Goal: Understand process/instructions: Learn about a topic

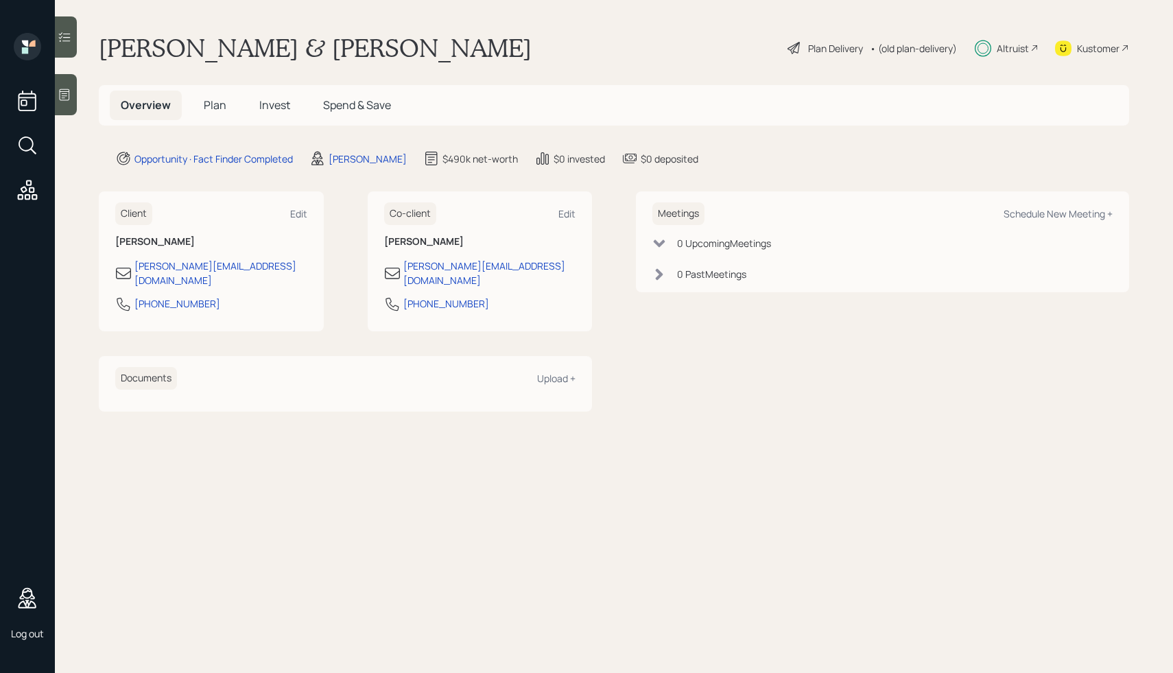
click at [808, 49] on div "Plan Delivery" at bounding box center [835, 48] width 55 height 14
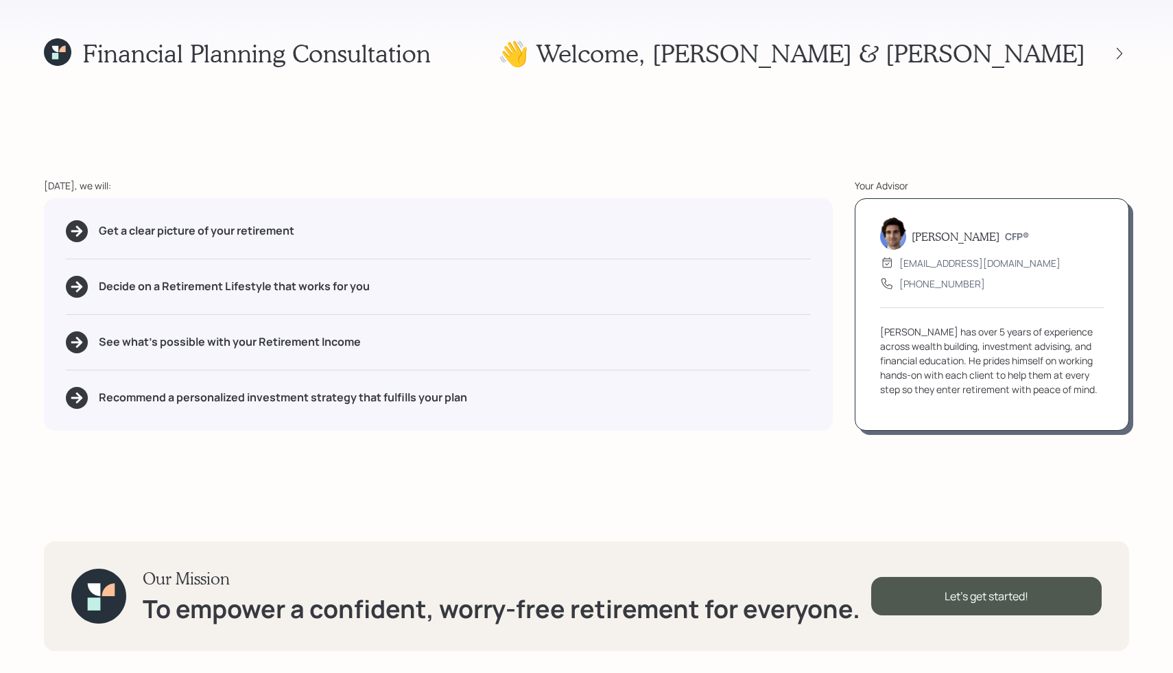
click at [802, 155] on div "Financial Planning Consultation 👋 Welcome , [PERSON_NAME] & [PERSON_NAME] [DATE…" at bounding box center [586, 336] width 1173 height 673
click at [797, 146] on div "Financial Planning Consultation 👋 Welcome , [PERSON_NAME] & [PERSON_NAME] [DATE…" at bounding box center [586, 336] width 1173 height 673
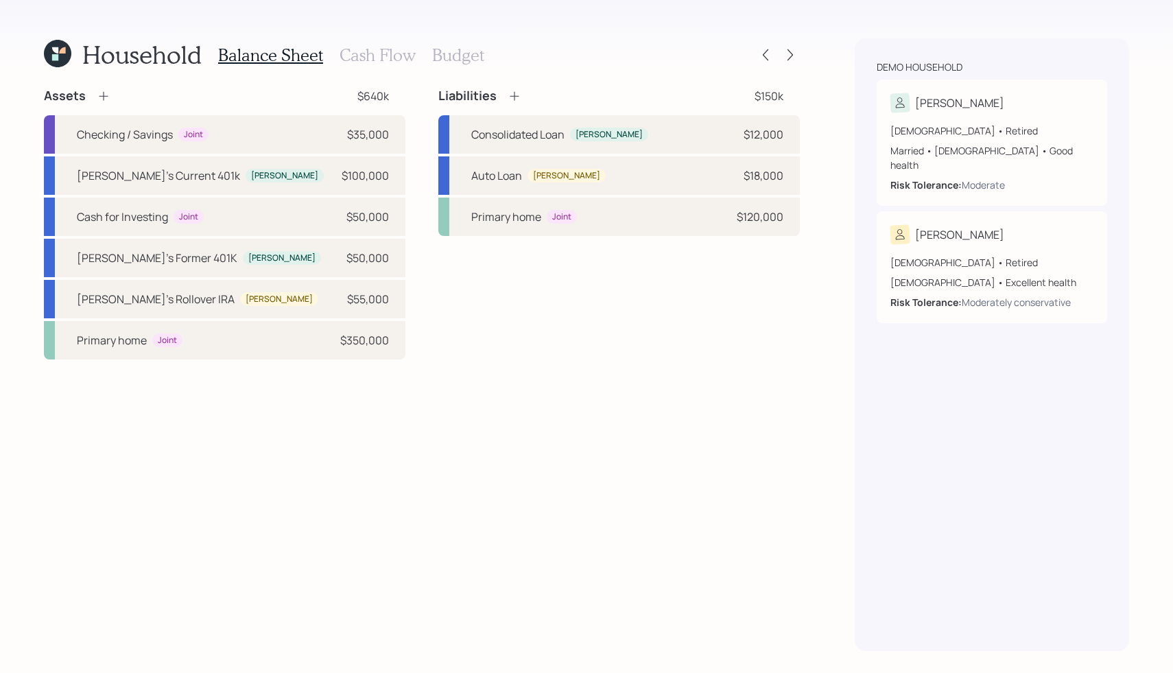
click at [362, 58] on h3 "Cash Flow" at bounding box center [378, 55] width 76 height 20
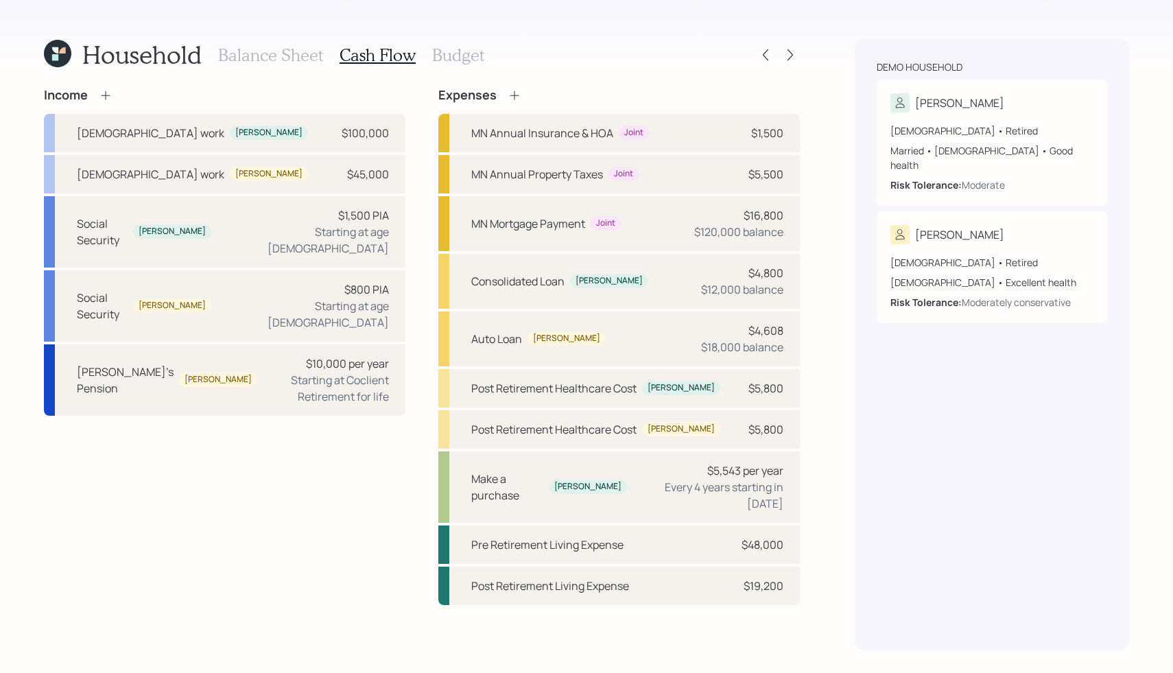
click at [451, 62] on h3 "Budget" at bounding box center [458, 55] width 52 height 20
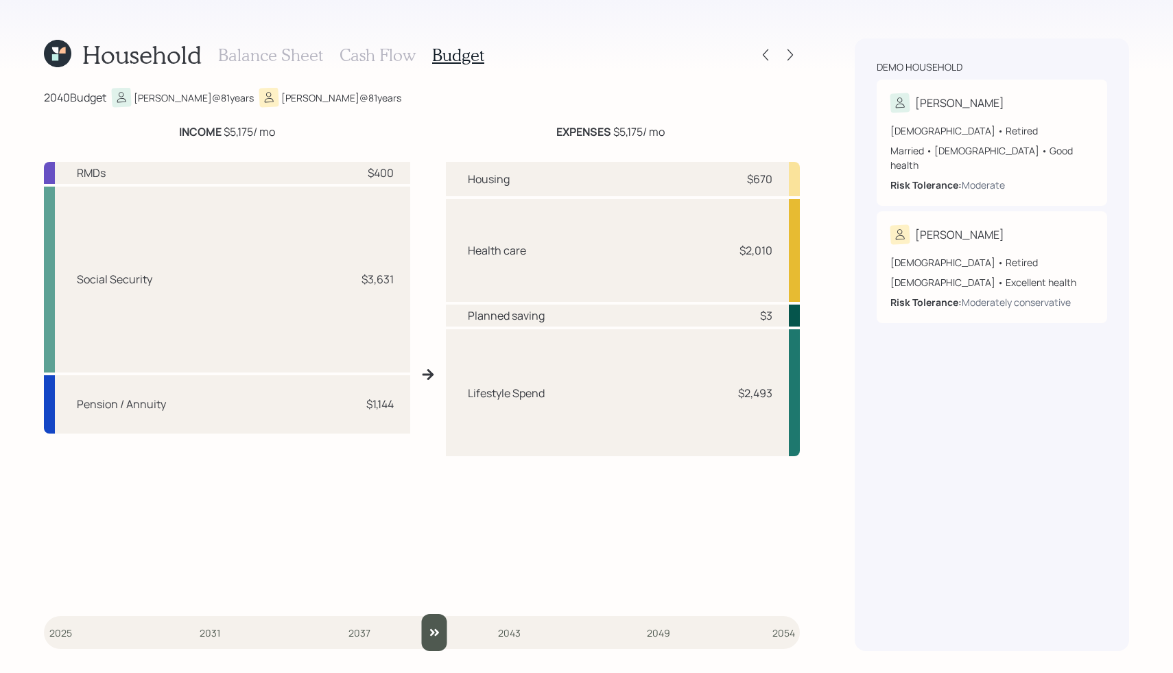
drag, startPoint x: 59, startPoint y: 630, endPoint x: 436, endPoint y: 623, distance: 376.6
click at [436, 623] on input "slider" at bounding box center [422, 632] width 756 height 37
type input "2041"
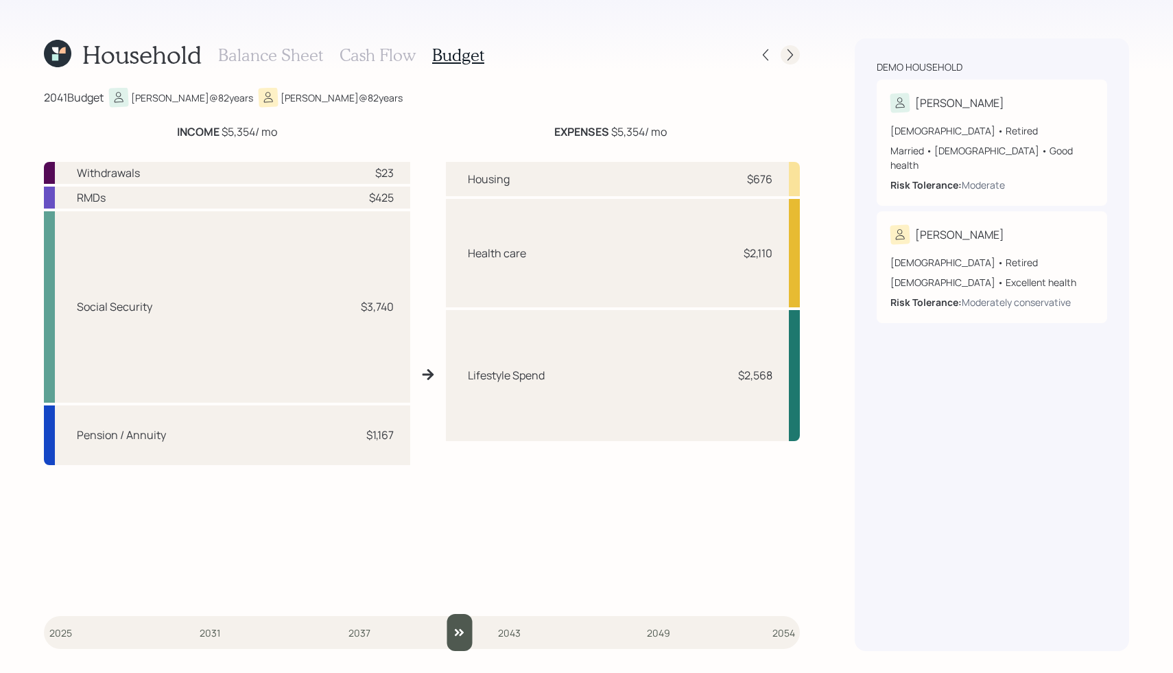
click at [791, 46] on div at bounding box center [790, 54] width 19 height 19
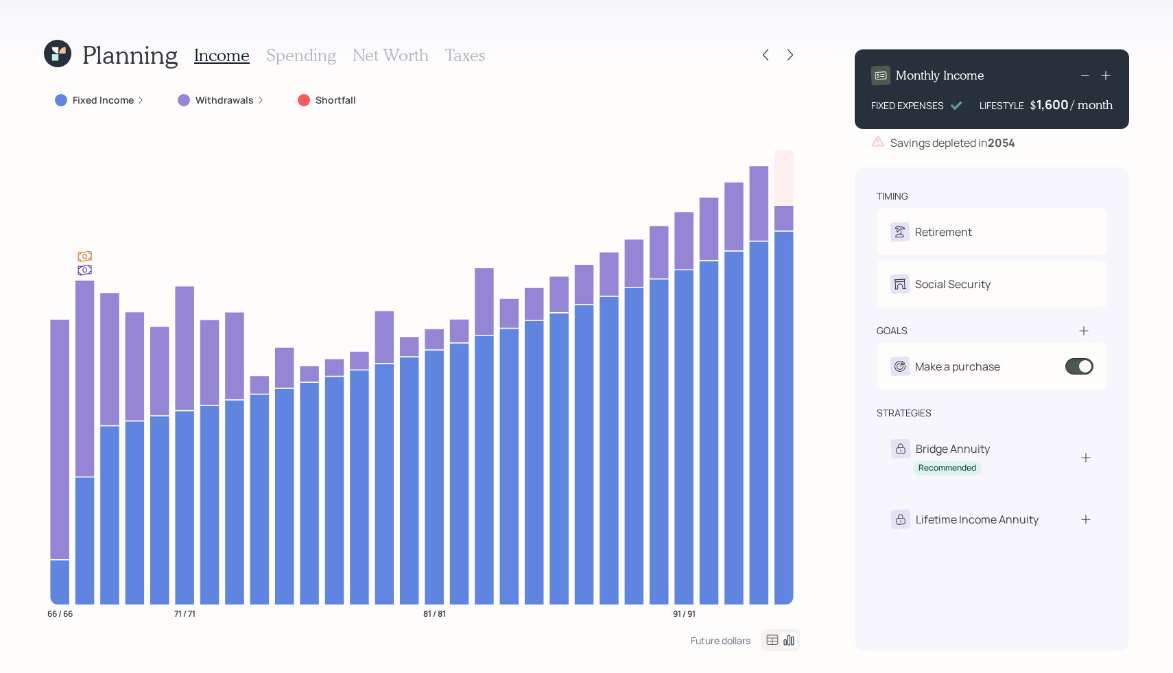
click at [278, 51] on h3 "Spending" at bounding box center [301, 55] width 70 height 20
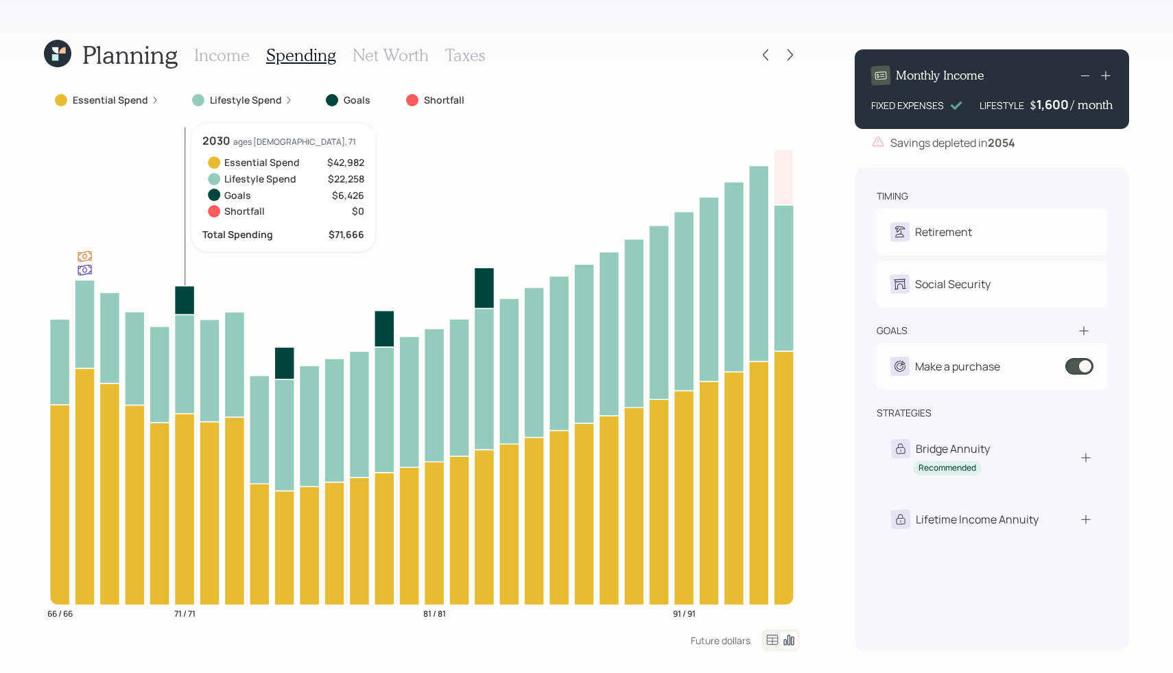
click at [188, 366] on icon at bounding box center [185, 363] width 20 height 99
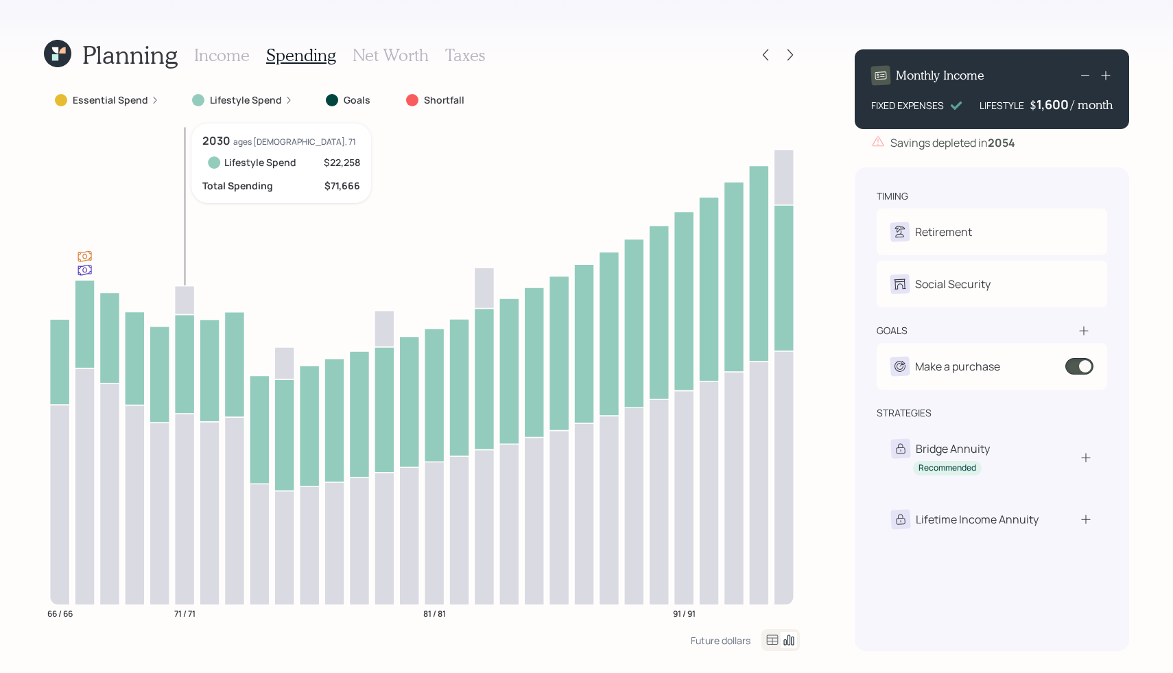
click at [188, 366] on icon at bounding box center [185, 363] width 20 height 99
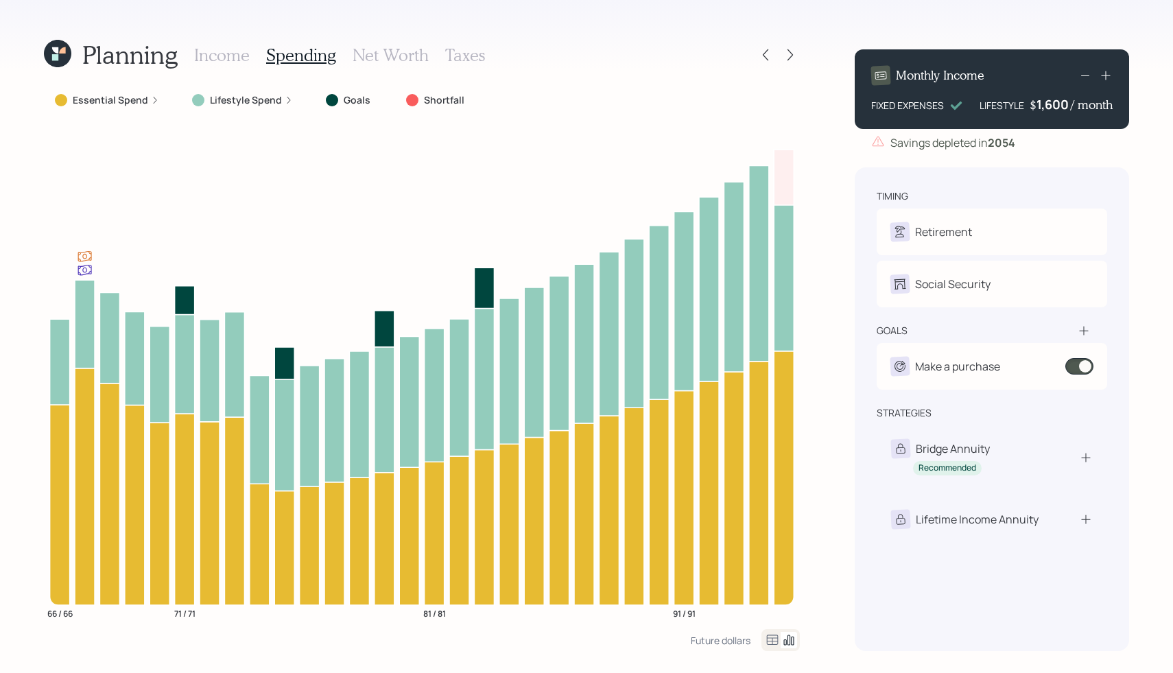
click at [379, 54] on h3 "Net Worth" at bounding box center [391, 55] width 76 height 20
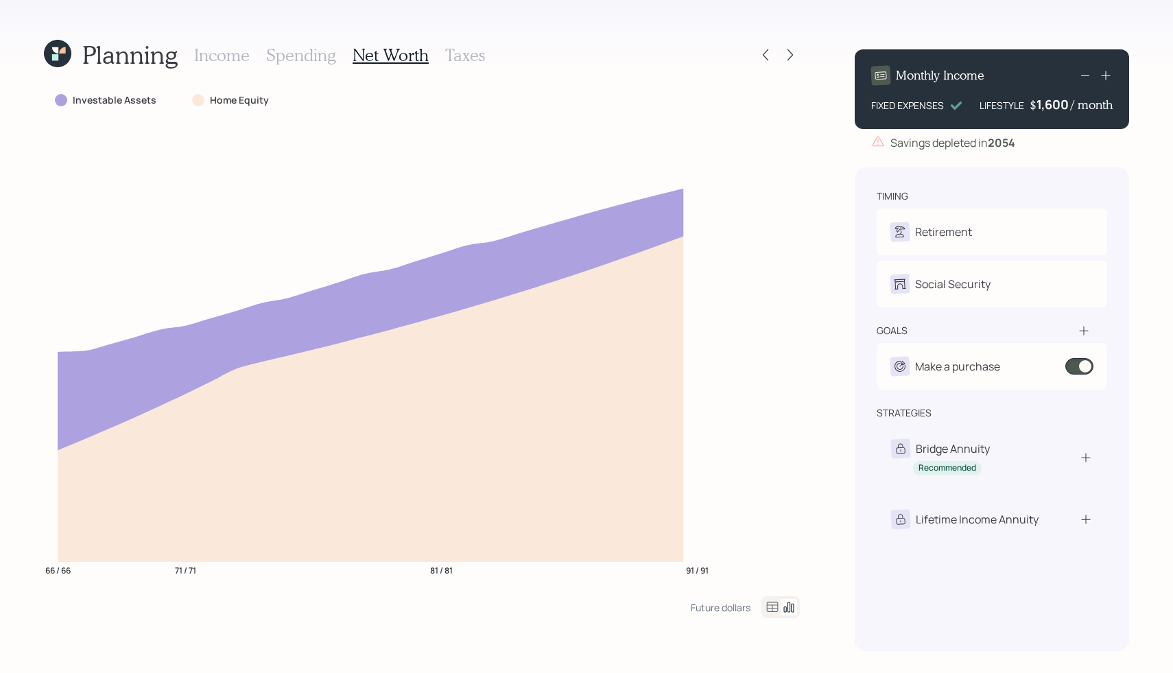
click at [448, 56] on h3 "Taxes" at bounding box center [465, 55] width 40 height 20
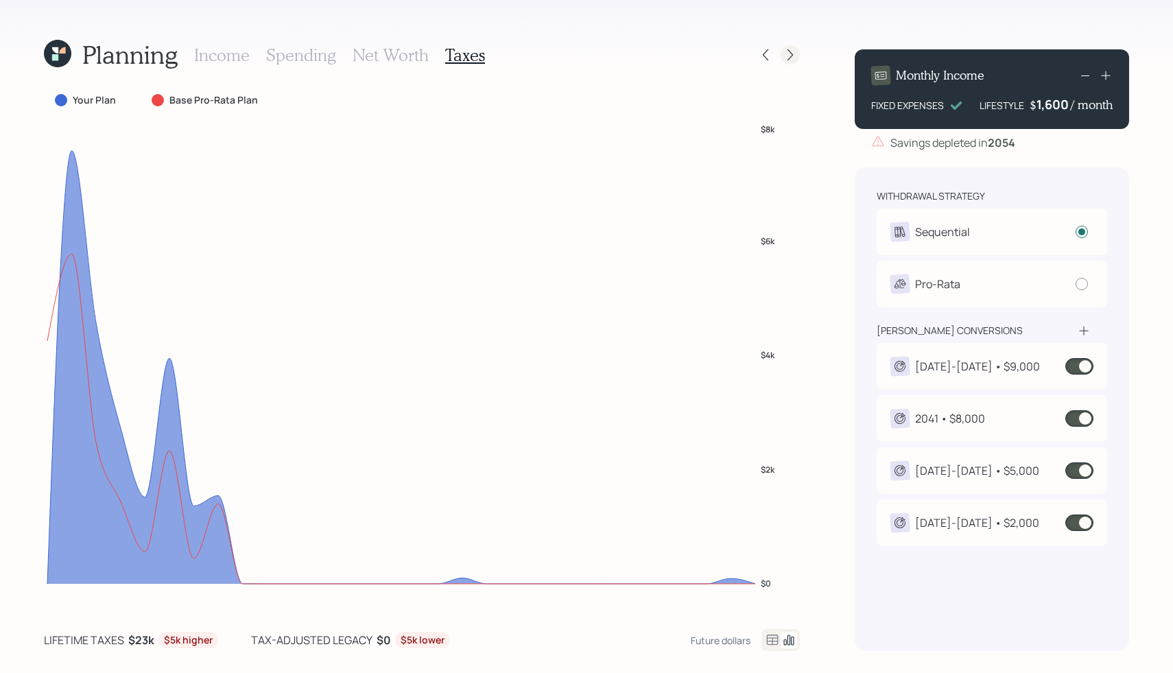
click at [794, 59] on icon at bounding box center [790, 55] width 14 height 14
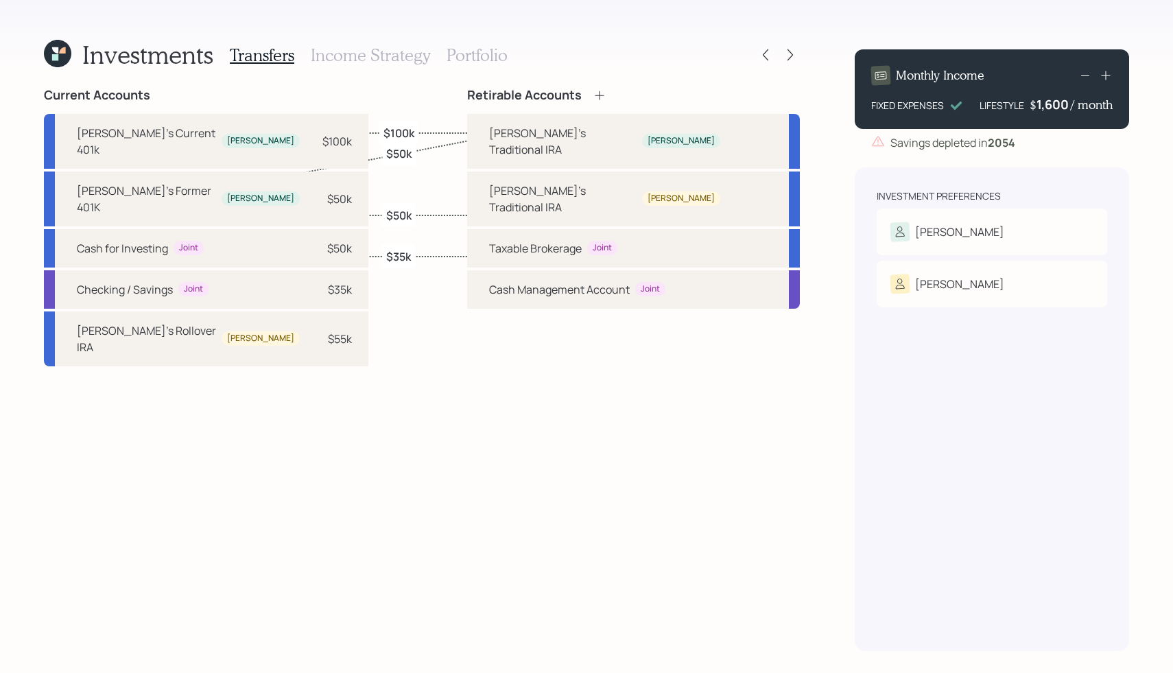
click at [386, 61] on h3 "Income Strategy" at bounding box center [370, 55] width 119 height 20
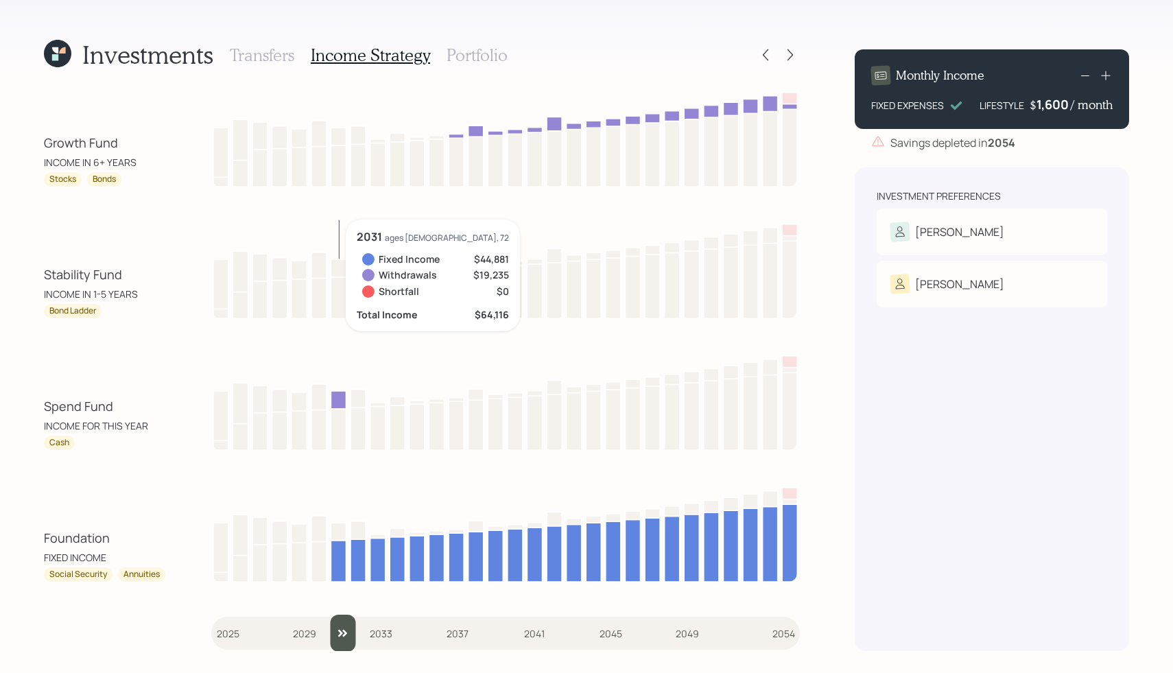
type input "2030"
drag, startPoint x: 236, startPoint y: 623, endPoint x: 313, endPoint y: 623, distance: 76.8
click at [313, 623] on input "slider" at bounding box center [505, 633] width 589 height 37
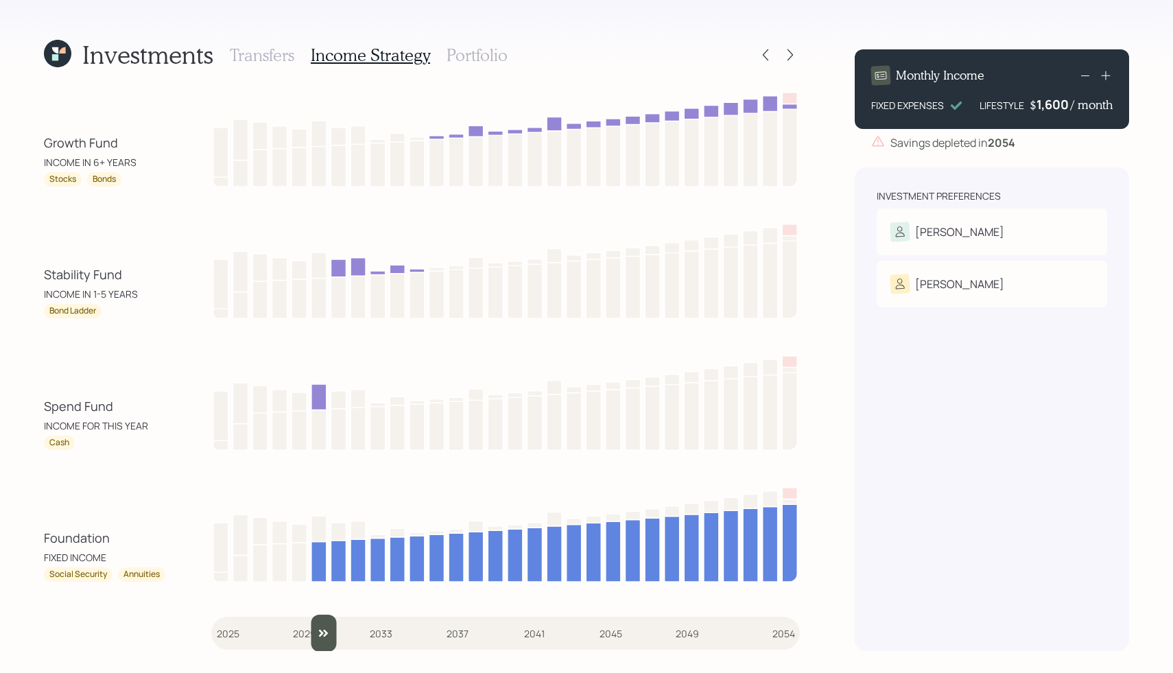
click at [466, 63] on h3 "Portfolio" at bounding box center [477, 55] width 61 height 20
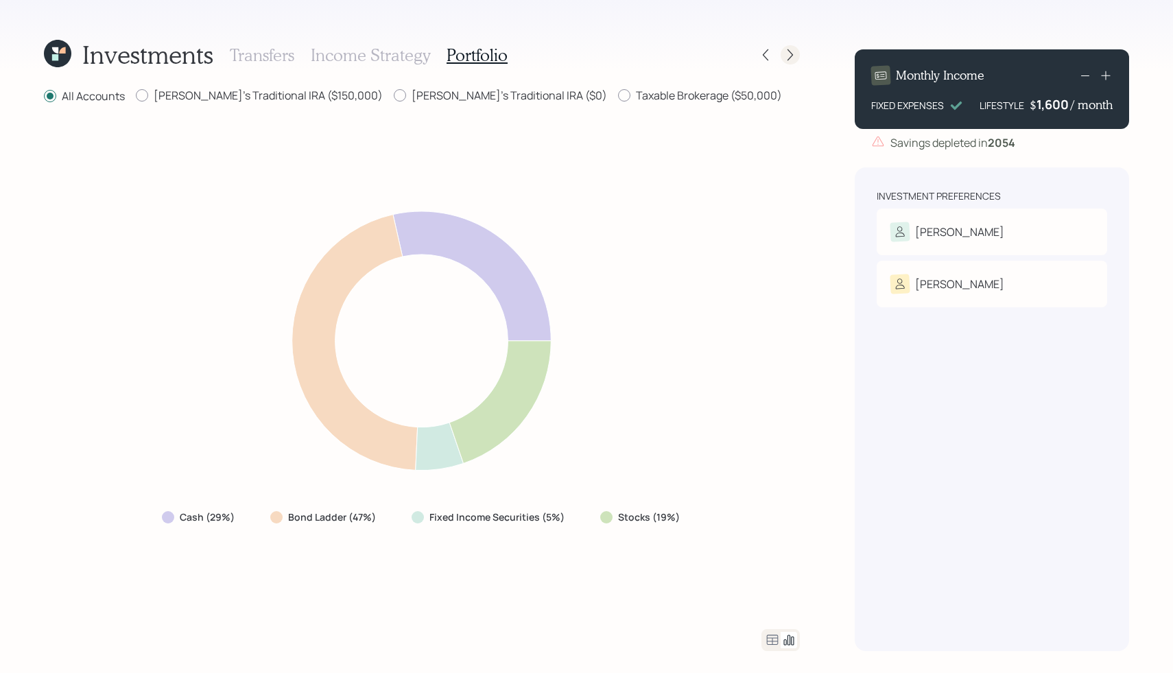
click at [792, 54] on icon at bounding box center [790, 55] width 14 height 14
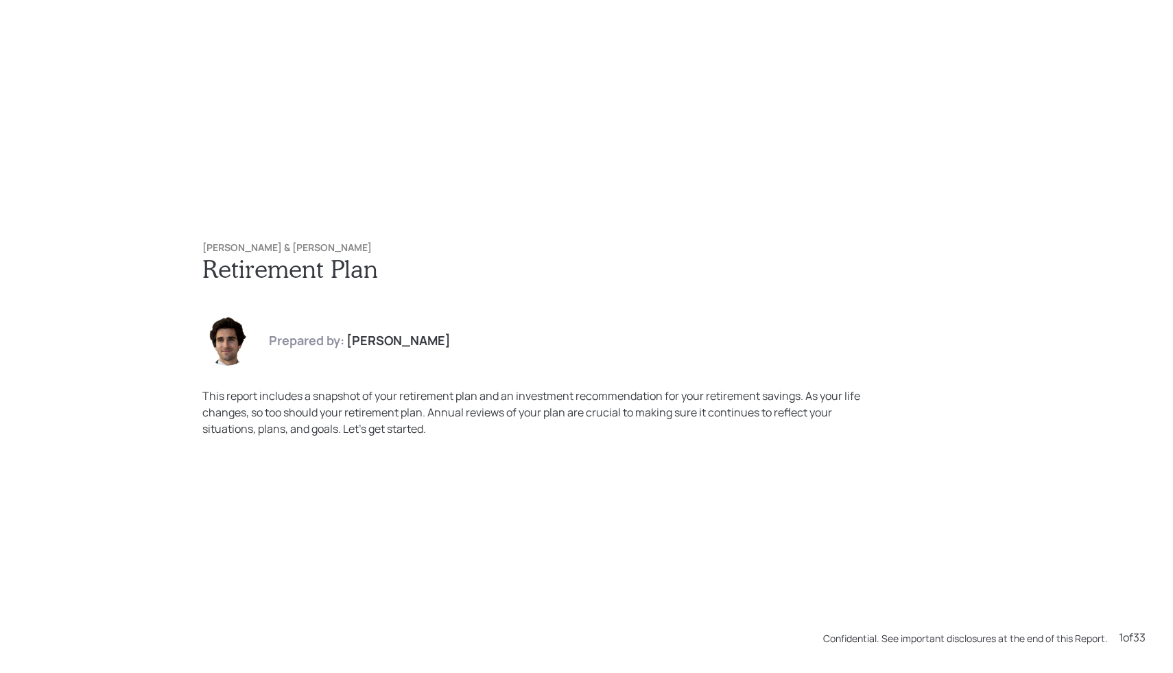
click at [566, 186] on div "[PERSON_NAME] & [PERSON_NAME] Demo Retirement Plan Prepared by: [PERSON_NAME] T…" at bounding box center [586, 336] width 1173 height 673
